Goal: Information Seeking & Learning: Check status

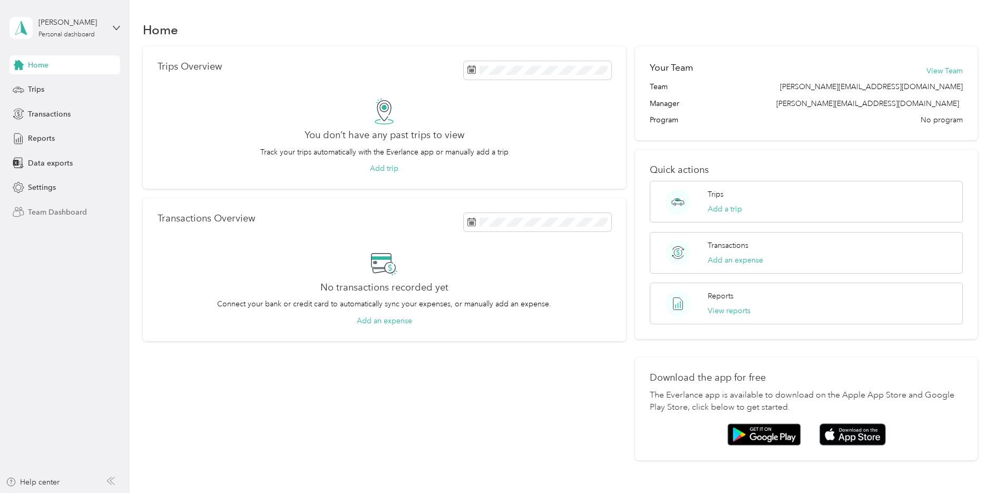
click at [52, 213] on span "Team Dashboard" at bounding box center [57, 212] width 59 height 11
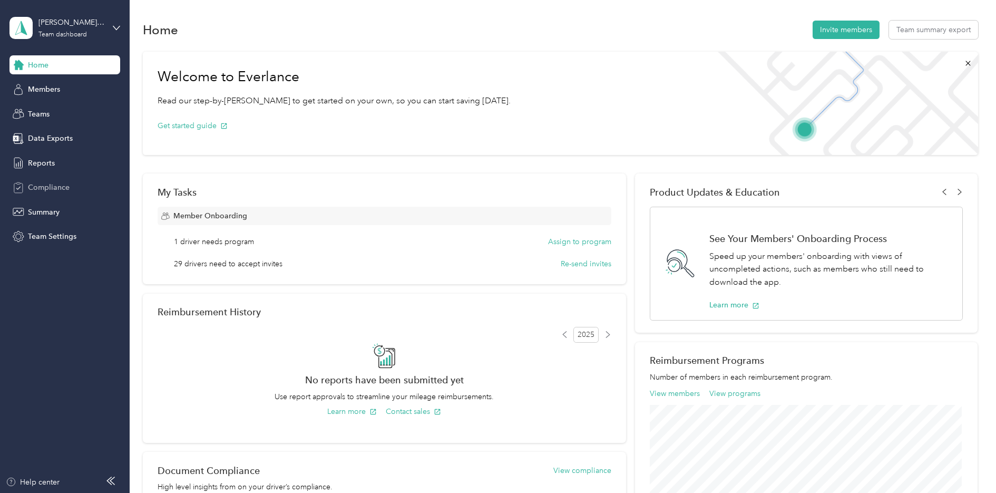
click at [42, 190] on span "Compliance" at bounding box center [49, 187] width 42 height 11
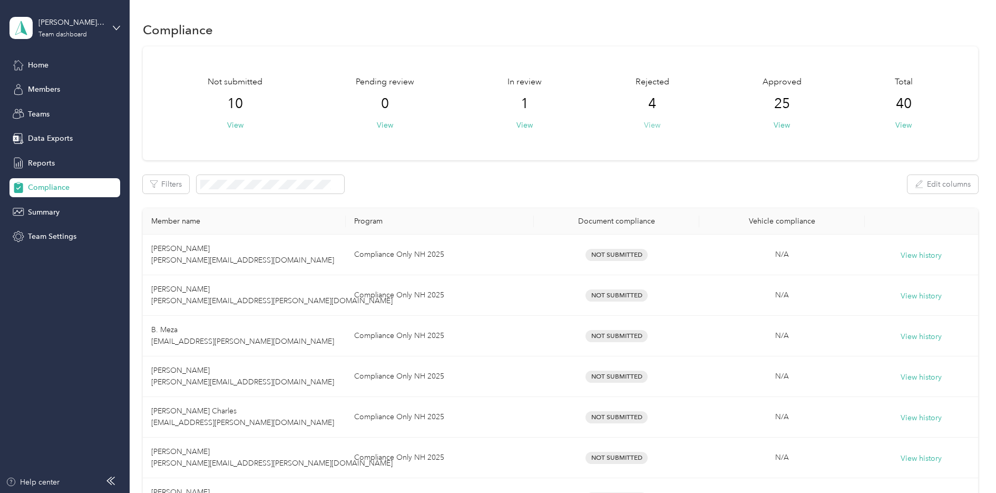
click at [658, 122] on button "View" at bounding box center [652, 125] width 16 height 11
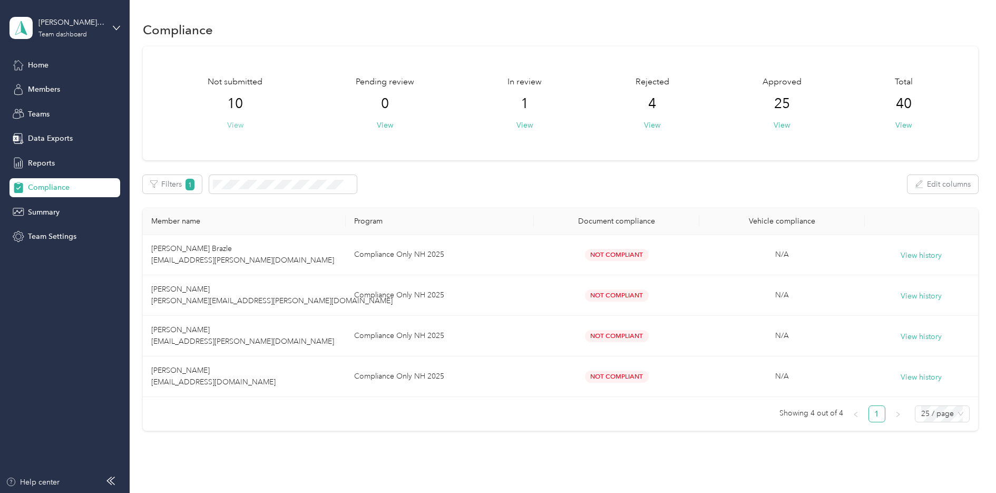
click at [237, 124] on button "View" at bounding box center [235, 125] width 16 height 11
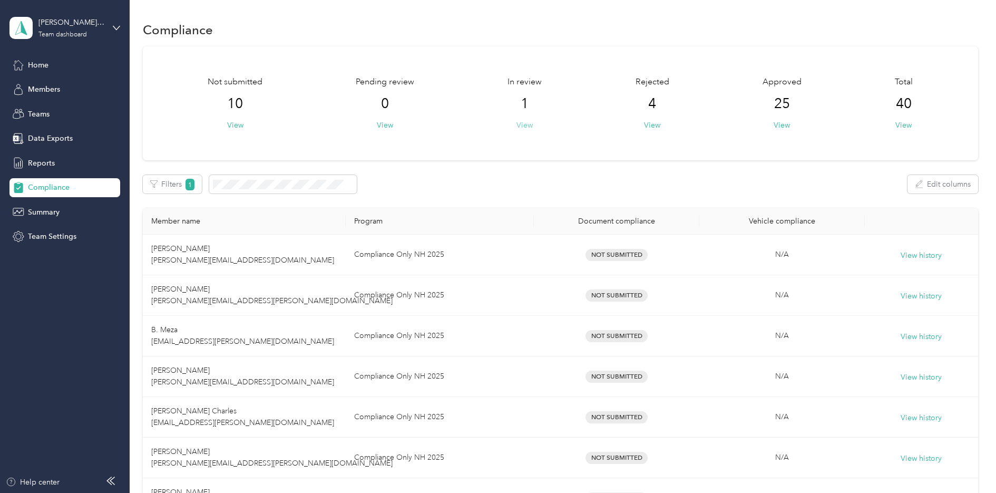
click at [527, 126] on button "View" at bounding box center [524, 125] width 16 height 11
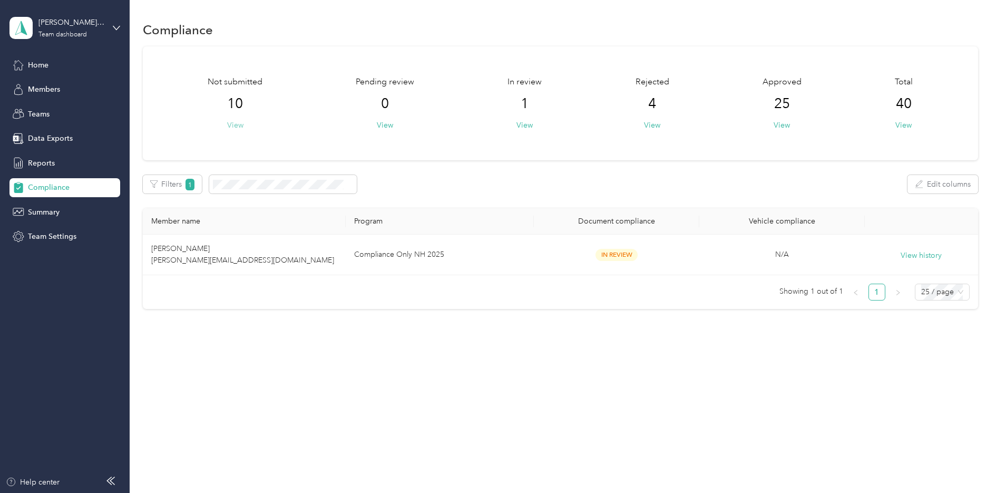
click at [237, 125] on button "View" at bounding box center [235, 125] width 16 height 11
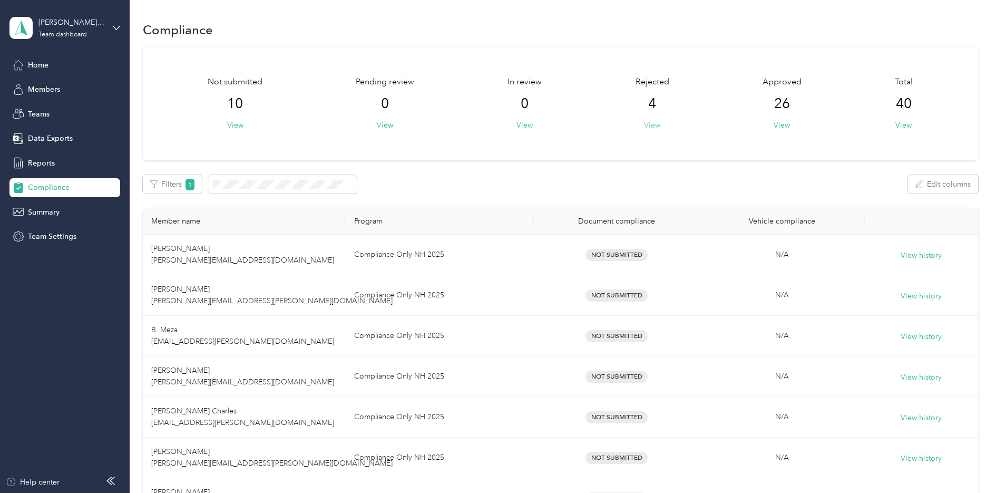
click at [656, 127] on button "View" at bounding box center [652, 125] width 16 height 11
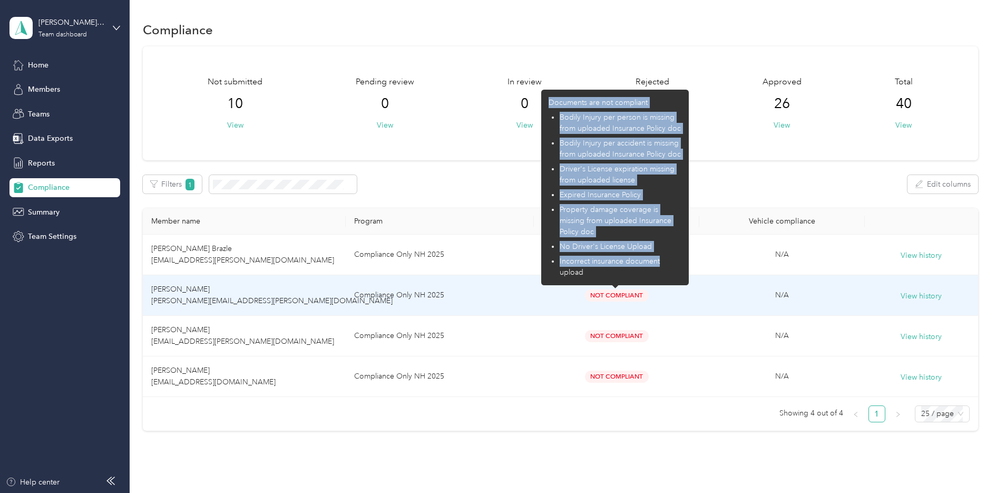
drag, startPoint x: 551, startPoint y: 101, endPoint x: 665, endPoint y: 266, distance: 200.2
click at [665, 266] on div "Documents are not compliant Bodily Injury per person is missing from uploaded I…" at bounding box center [614, 187] width 133 height 181
click at [665, 266] on li "Incorrect insurance document upload" at bounding box center [621, 267] width 122 height 22
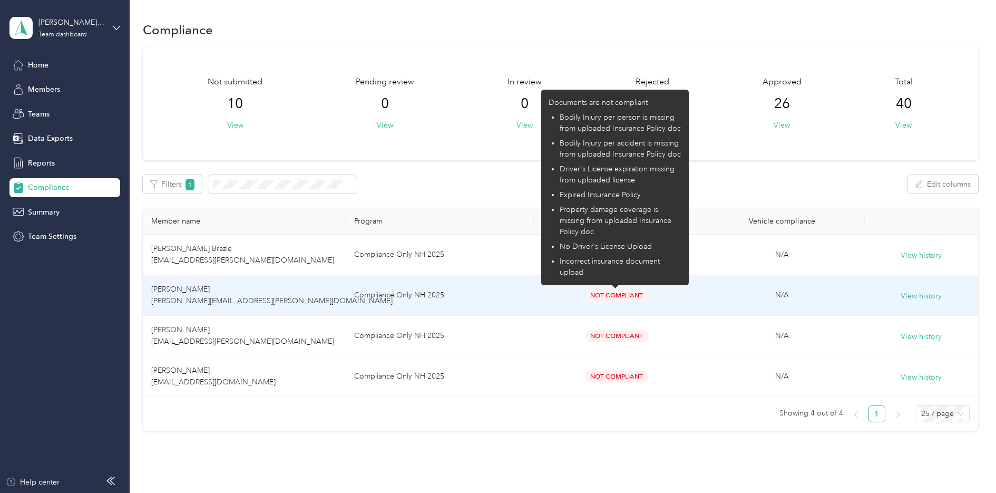
click at [662, 270] on li "Incorrect insurance document upload" at bounding box center [621, 267] width 122 height 22
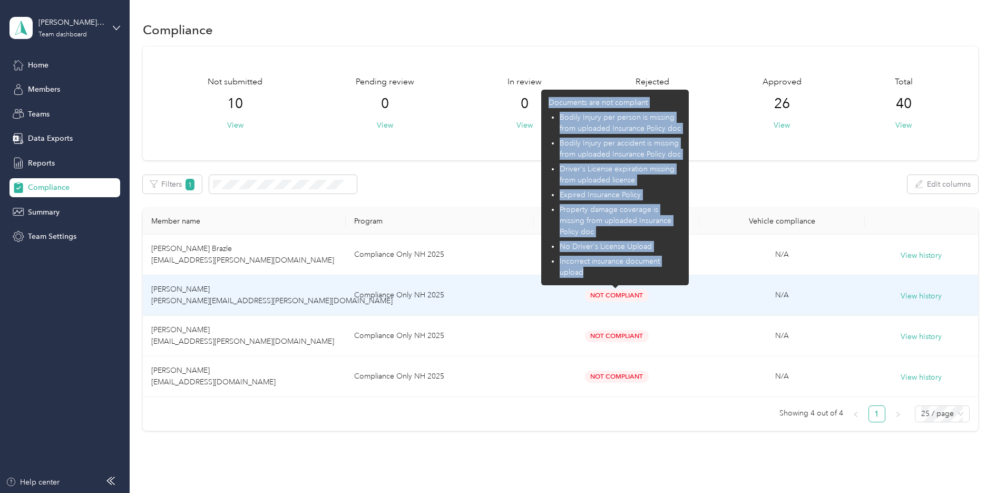
drag, startPoint x: 548, startPoint y: 102, endPoint x: 670, endPoint y: 273, distance: 210.5
click at [670, 273] on div "Documents are not compliant Bodily Injury per person is missing from uploaded I…" at bounding box center [614, 187] width 133 height 181
copy div "Documents are not compliant Bodily Injury per person is missing from uploaded I…"
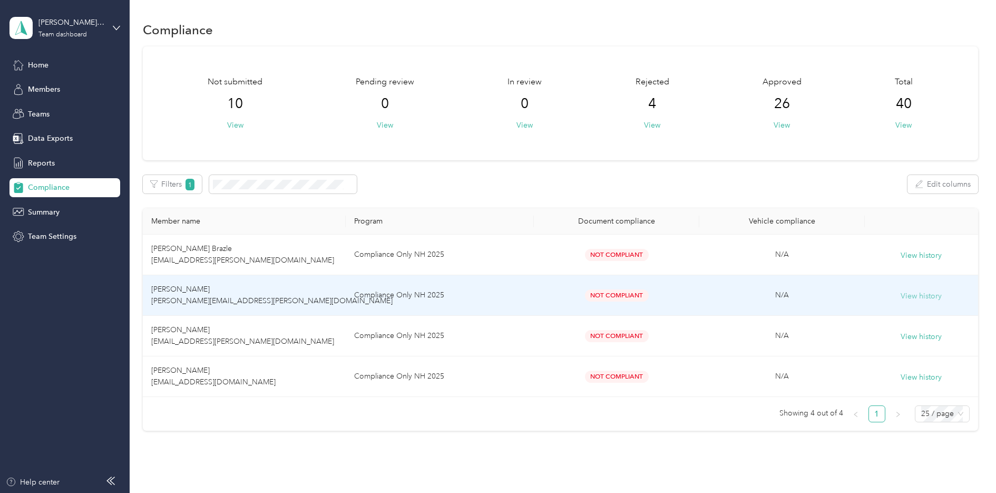
click at [922, 296] on button "View history" at bounding box center [920, 296] width 41 height 12
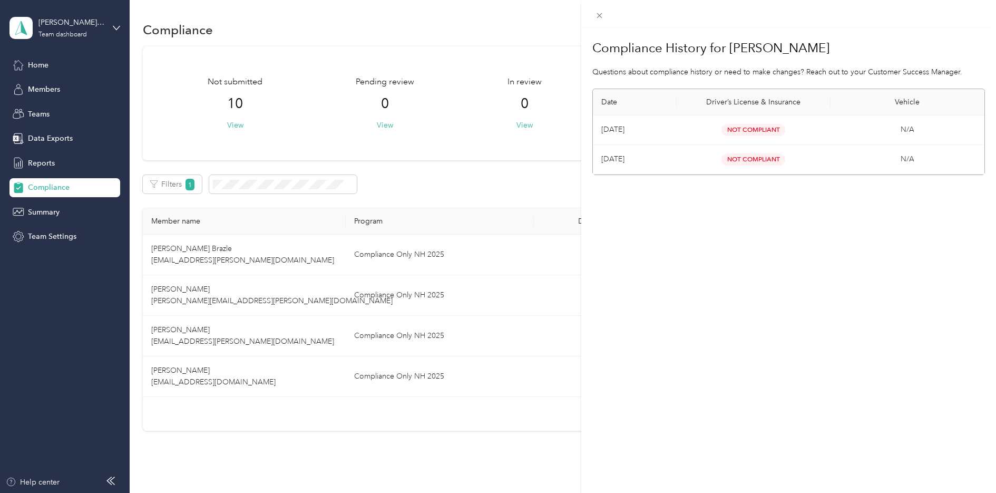
click at [38, 64] on div "Compliance History for [PERSON_NAME] Questions about compliance history or need…" at bounding box center [498, 246] width 996 height 493
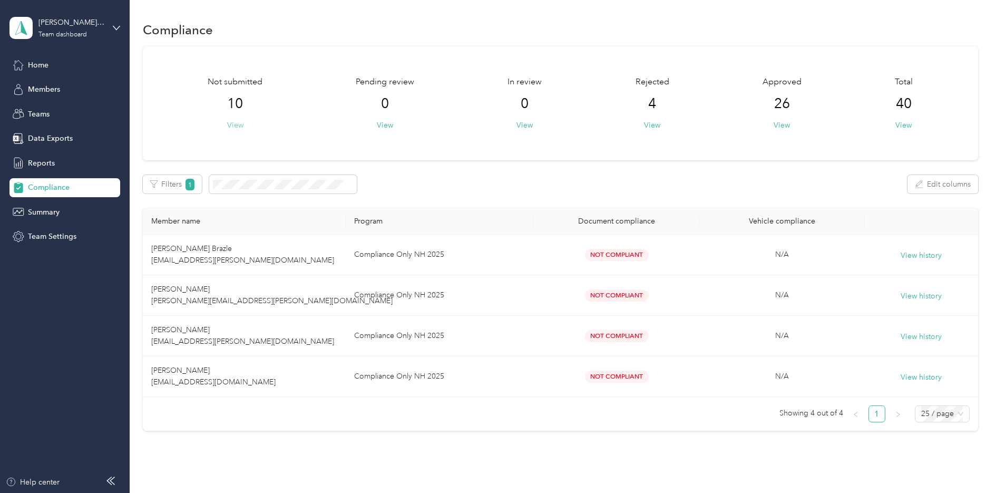
click at [230, 128] on button "View" at bounding box center [235, 125] width 16 height 11
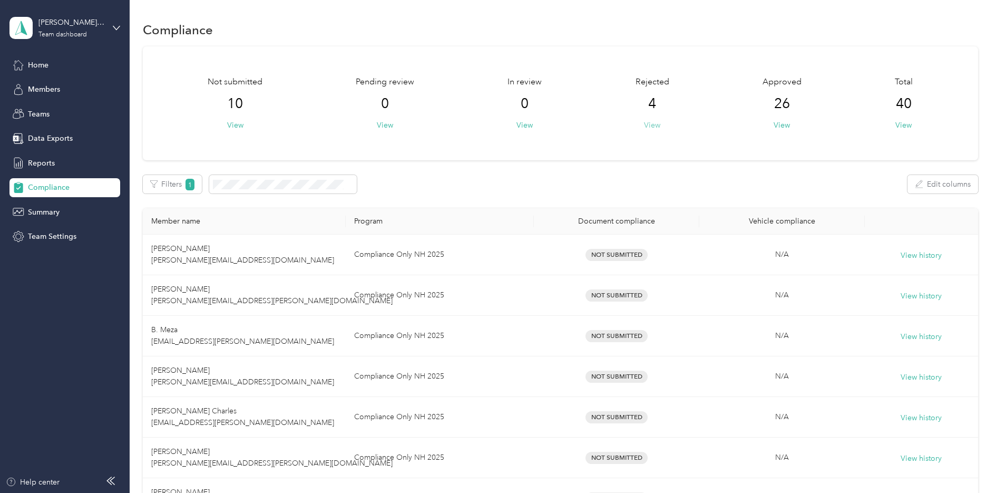
click at [649, 126] on button "View" at bounding box center [652, 125] width 16 height 11
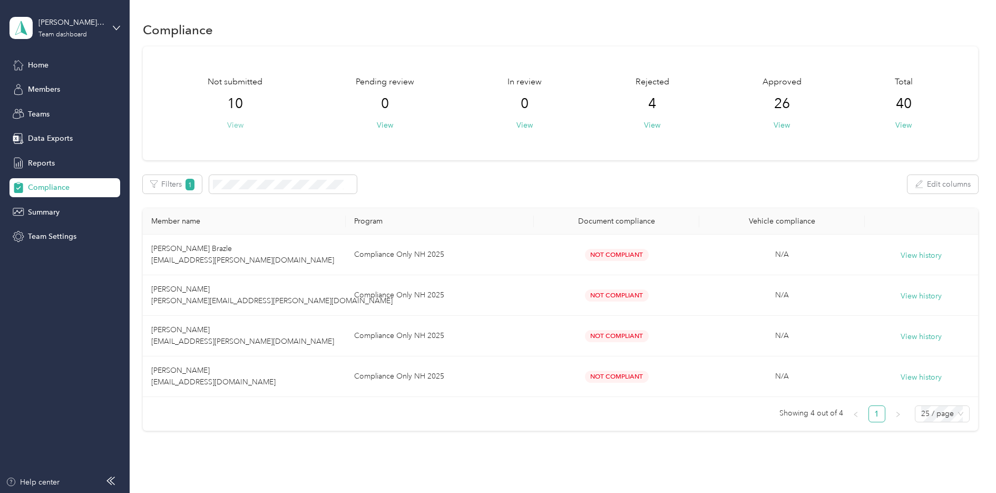
click at [238, 123] on button "View" at bounding box center [235, 125] width 16 height 11
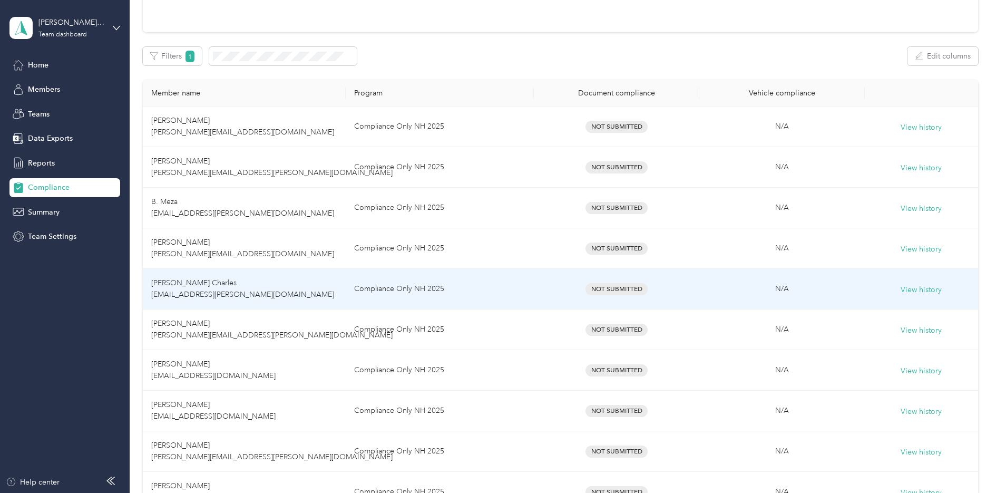
scroll to position [105, 0]
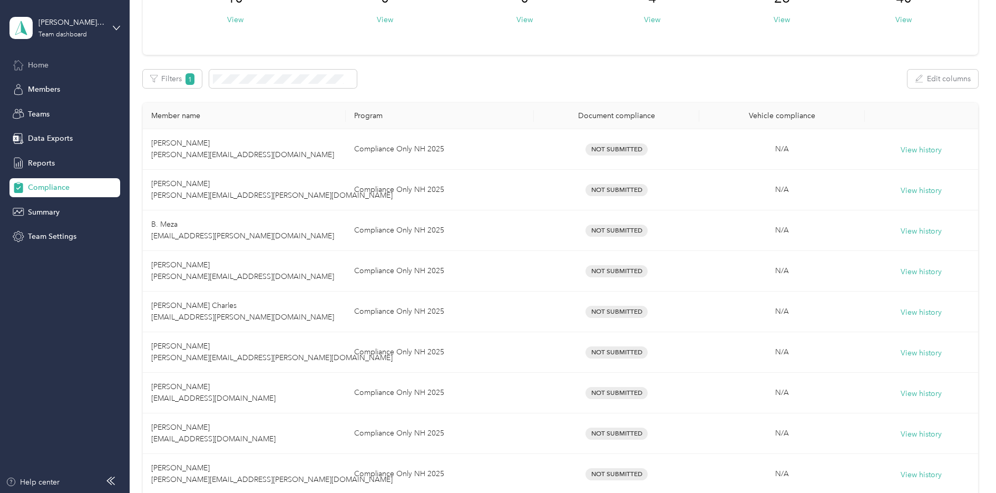
click at [27, 59] on div "Home" at bounding box center [64, 64] width 111 height 19
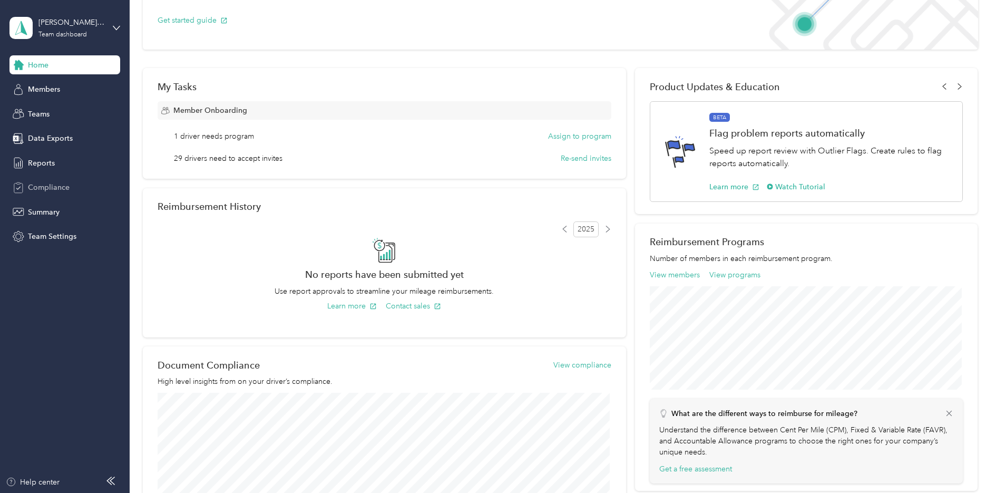
click at [45, 191] on span "Compliance" at bounding box center [49, 187] width 42 height 11
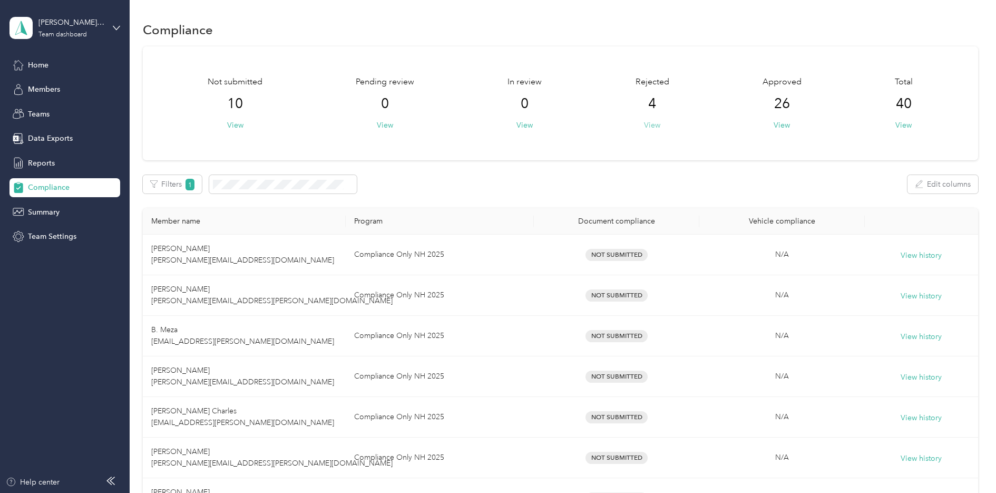
click at [651, 126] on button "View" at bounding box center [652, 125] width 16 height 11
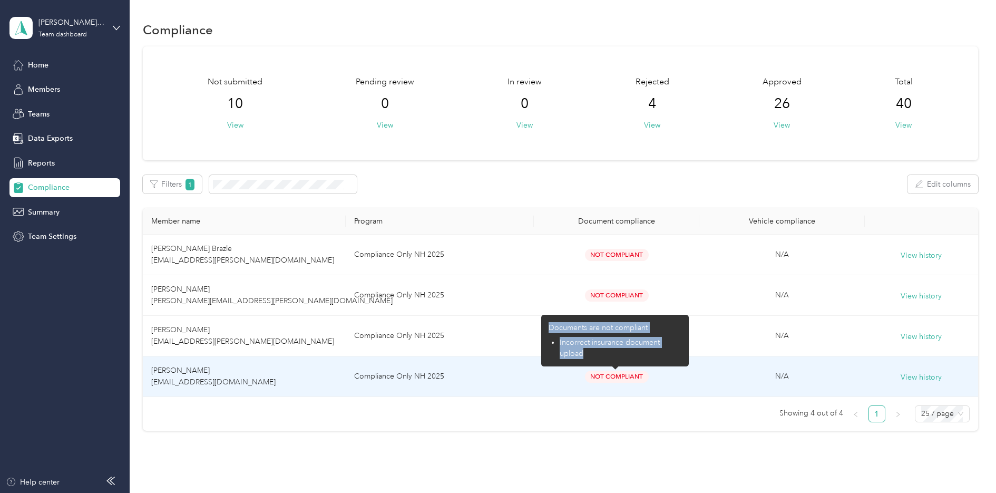
drag, startPoint x: 551, startPoint y: 326, endPoint x: 665, endPoint y: 356, distance: 118.2
click at [665, 356] on div "Documents are not compliant Incorrect insurance document upload" at bounding box center [614, 340] width 133 height 37
copy div "Documents are not compliant Incorrect insurance document upload"
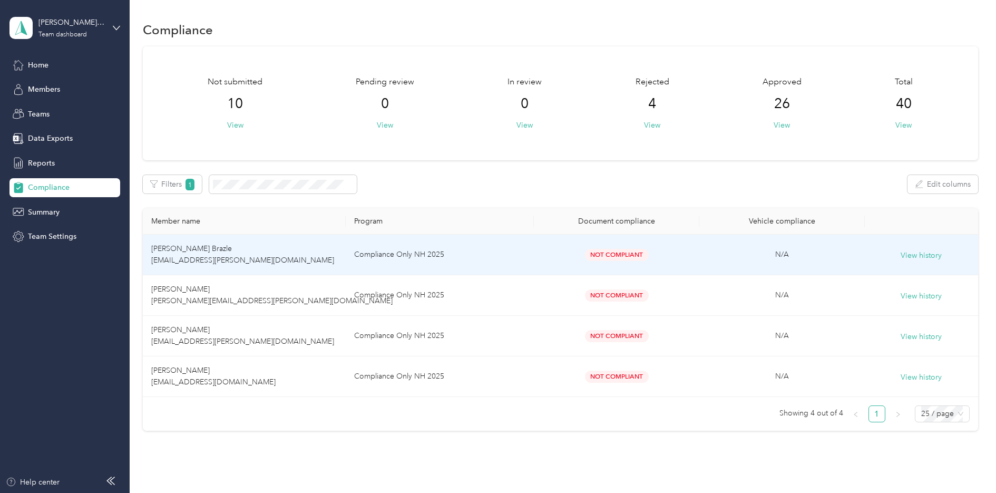
click at [607, 257] on span "Not Compliant" at bounding box center [617, 255] width 64 height 12
drag, startPoint x: 568, startPoint y: 217, endPoint x: 672, endPoint y: 217, distance: 103.8
click at [672, 217] on div "Documents are not compliant Expired Insurance Policy" at bounding box center [615, 224] width 114 height 41
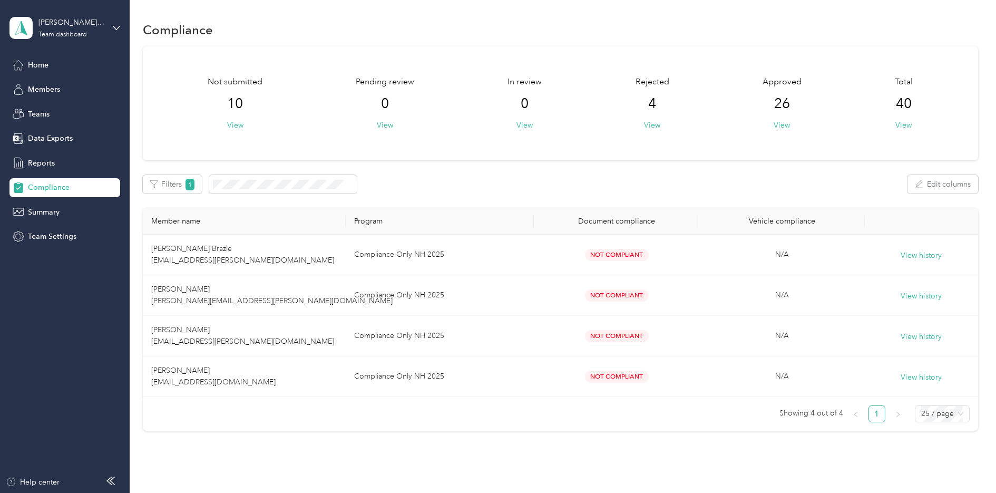
click at [688, 207] on div "Not submitted 10 View Pending review 0 View In review 0 View Rejected 4 View Ap…" at bounding box center [560, 238] width 835 height 385
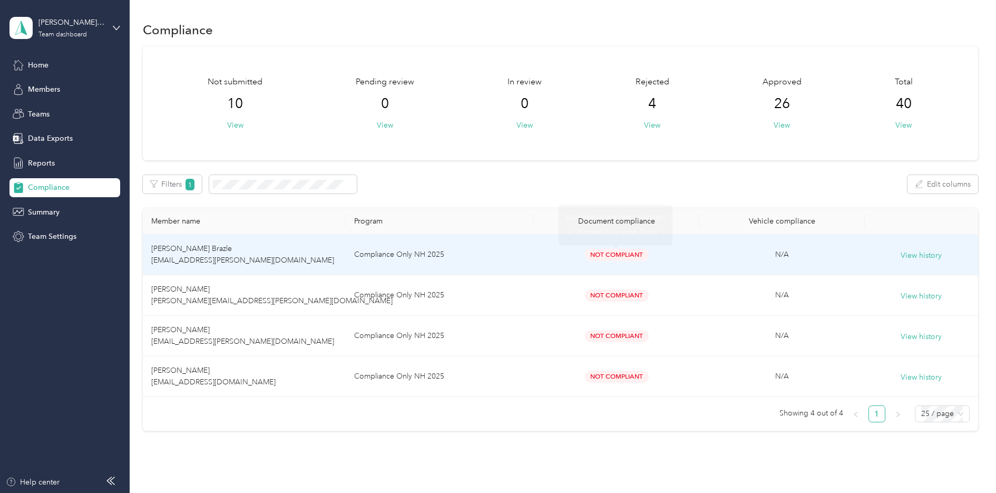
click at [629, 253] on span "Not Compliant" at bounding box center [617, 255] width 64 height 12
drag, startPoint x: 565, startPoint y: 218, endPoint x: 661, endPoint y: 237, distance: 98.3
click at [661, 237] on div "Documents are not compliant Expired Insurance Policy" at bounding box center [615, 224] width 114 height 41
copy div "Documents are not compliant Expired Insurance Policy"
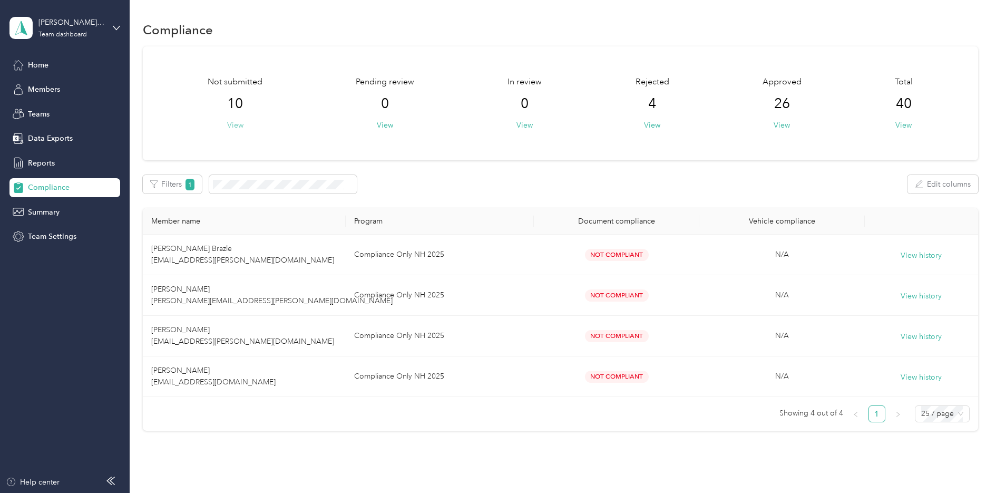
click at [237, 126] on button "View" at bounding box center [235, 125] width 16 height 11
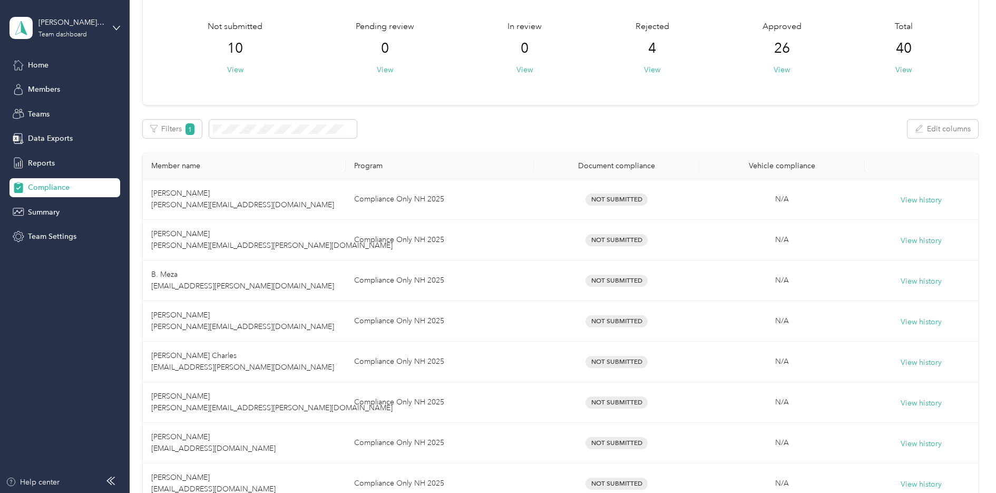
scroll to position [53, 0]
click at [32, 65] on span "Home" at bounding box center [38, 65] width 21 height 11
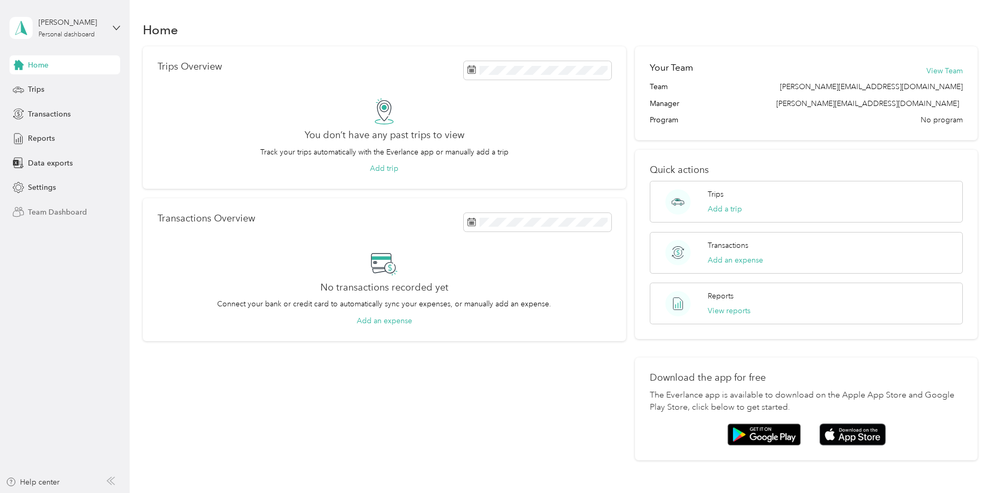
click at [68, 207] on span "Team Dashboard" at bounding box center [57, 212] width 59 height 11
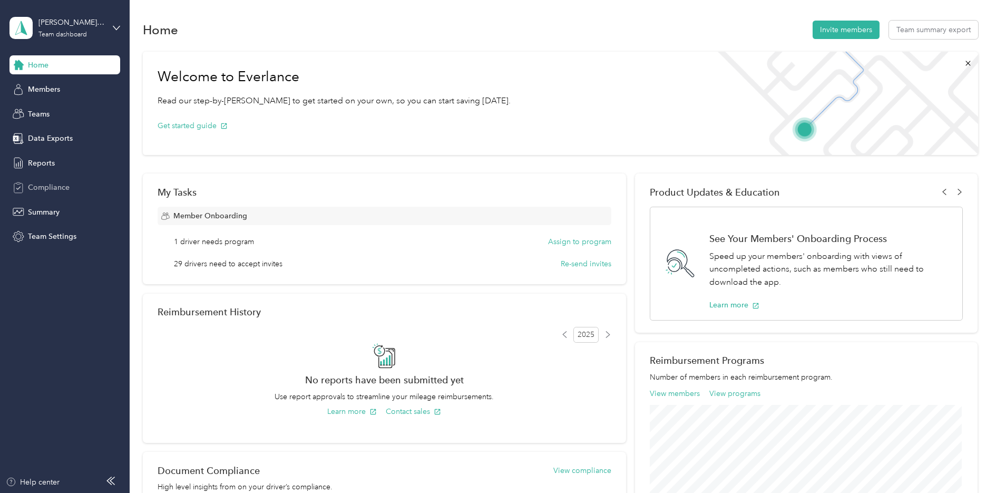
click at [68, 193] on div "Compliance" at bounding box center [64, 187] width 111 height 19
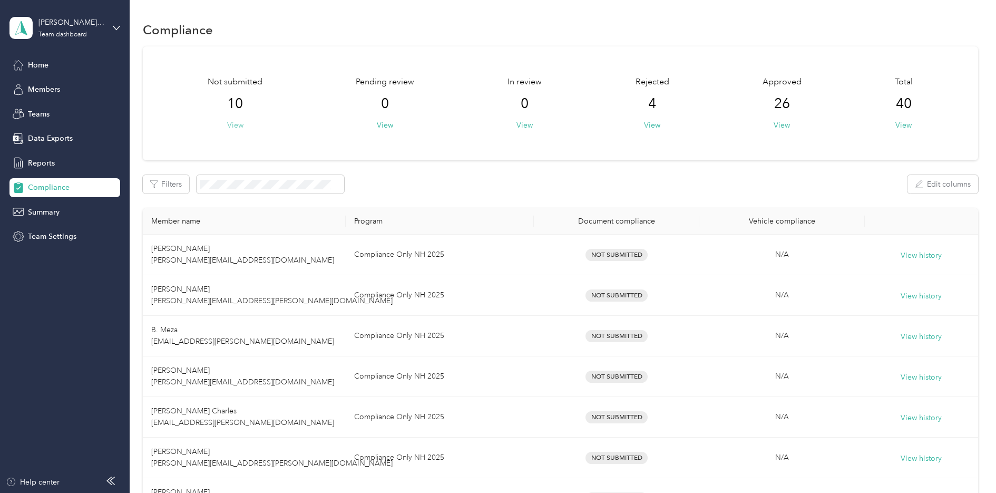
click at [231, 125] on button "View" at bounding box center [235, 125] width 16 height 11
click at [648, 125] on button "View" at bounding box center [652, 125] width 16 height 11
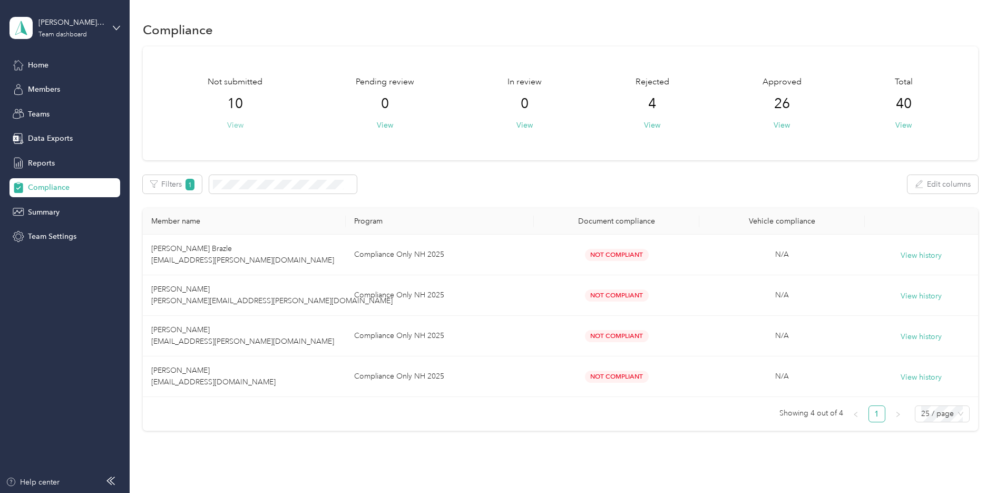
click at [242, 122] on button "View" at bounding box center [235, 125] width 16 height 11
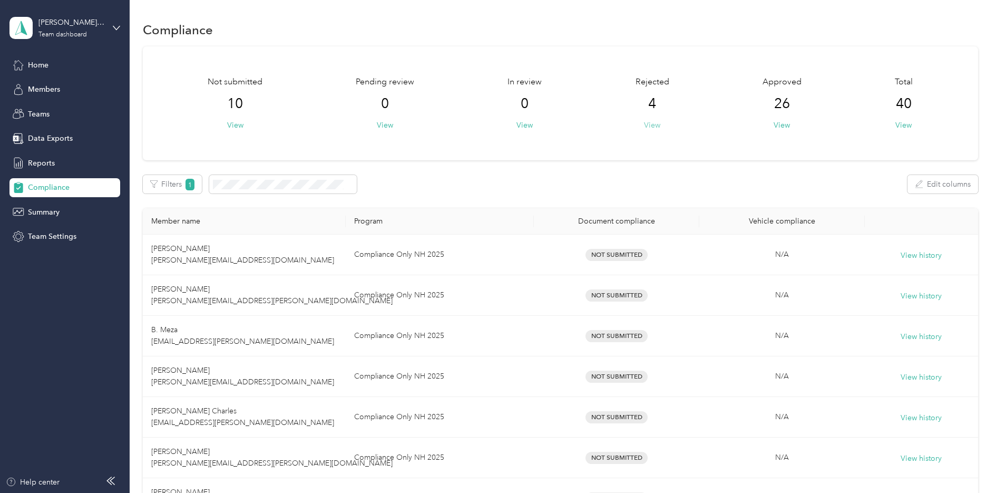
click at [648, 123] on button "View" at bounding box center [652, 125] width 16 height 11
